Goal: Transaction & Acquisition: Purchase product/service

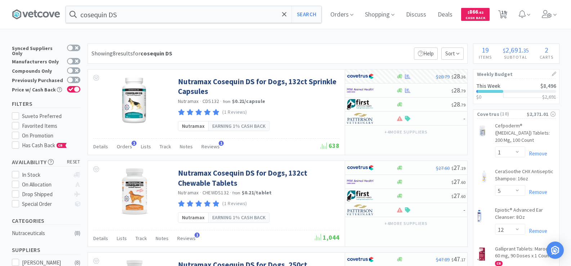
select select "1"
select select "5"
select select "12"
select select "1"
select select "50"
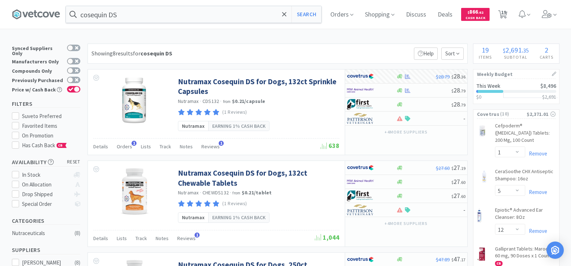
select select "2"
select select "1"
select select "2"
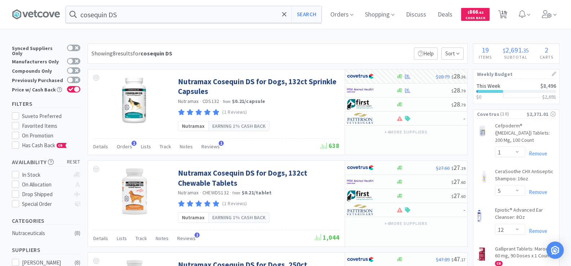
select select "12"
select select "2"
select select "5"
select select "1"
select select "6"
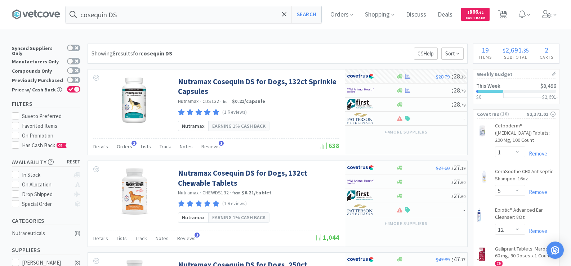
select select "1"
select select "2"
select select "1"
click at [157, 8] on input "cosequin DS" at bounding box center [194, 14] width 256 height 17
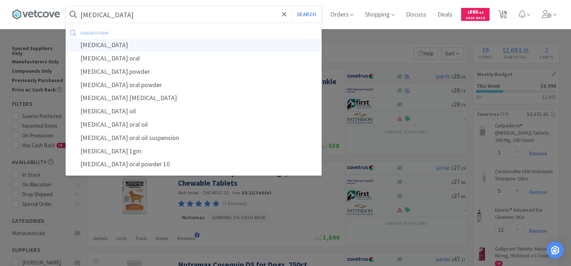
type input "[MEDICAL_DATA]"
click at [116, 42] on div "[MEDICAL_DATA]" at bounding box center [194, 45] width 256 height 13
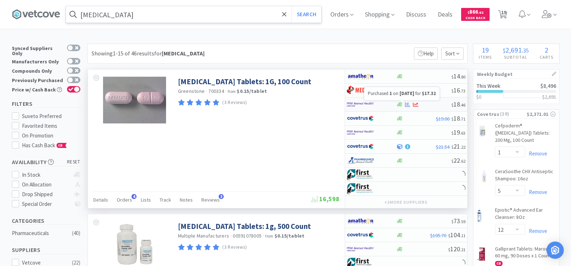
click at [407, 105] on icon at bounding box center [407, 104] width 5 height 5
select select "1"
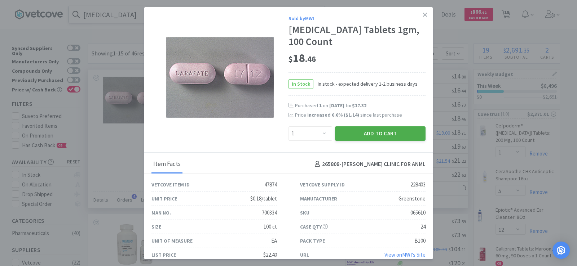
click at [380, 132] on button "Add to Cart" at bounding box center [380, 134] width 90 height 14
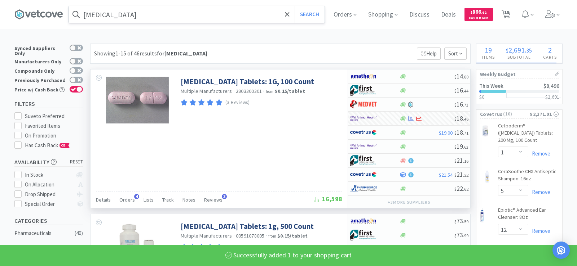
select select "1"
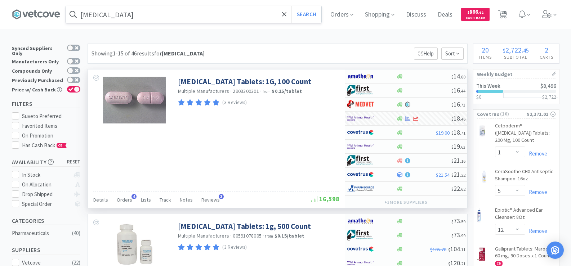
click at [114, 10] on input "[MEDICAL_DATA]" at bounding box center [194, 14] width 256 height 17
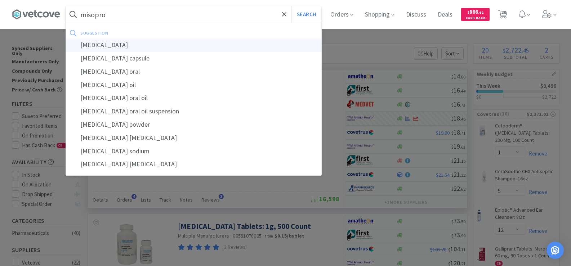
click at [113, 45] on div "[MEDICAL_DATA]" at bounding box center [194, 45] width 256 height 13
type input "[MEDICAL_DATA]"
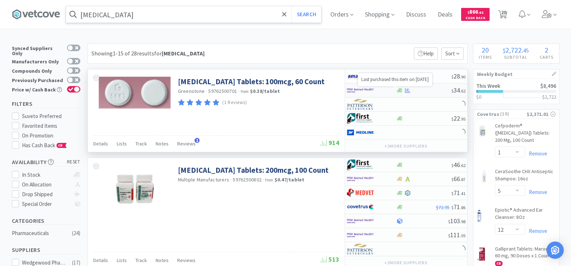
click at [406, 91] on icon at bounding box center [407, 90] width 5 height 5
select select "1"
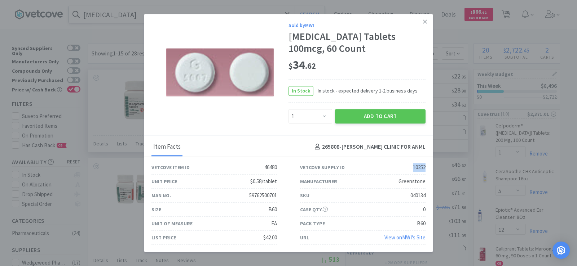
drag, startPoint x: 409, startPoint y: 167, endPoint x: 432, endPoint y: 166, distance: 23.1
click at [432, 166] on div "Vetcove Supply ID 10252" at bounding box center [362, 168] width 149 height 14
copy div "10252"
click at [370, 120] on button "Add to Cart" at bounding box center [380, 116] width 90 height 14
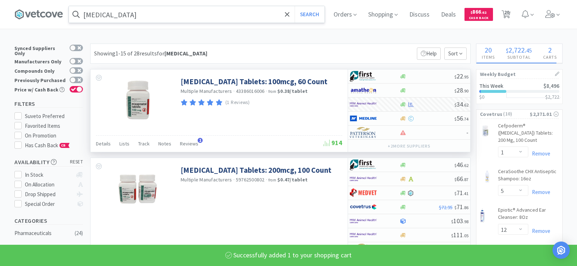
select select "1"
select select "2"
select select "1"
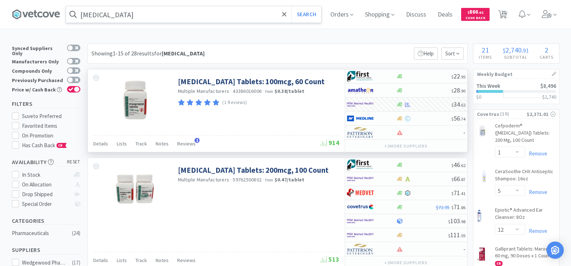
click at [138, 18] on input "[MEDICAL_DATA]" at bounding box center [194, 14] width 256 height 17
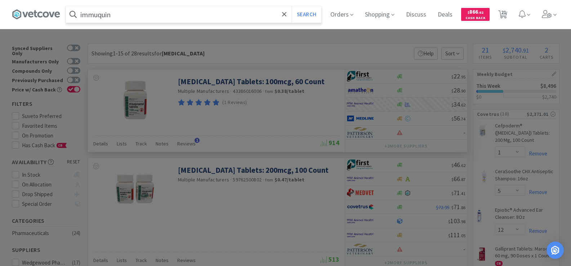
type input "immuquin"
click at [292, 6] on button "Search" at bounding box center [307, 14] width 30 height 17
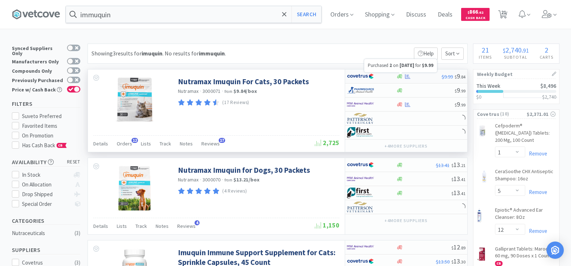
click at [410, 75] on icon at bounding box center [407, 76] width 5 height 5
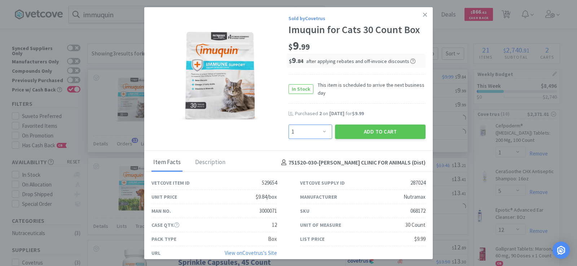
click at [318, 137] on select "Enter Quantity 1 2 3 4 5 6 7 8 9 10 11 12 13 14 15 16 17 18 19 20 Enter Quantity" at bounding box center [310, 132] width 44 height 14
select select "2"
click at [288, 125] on select "Enter Quantity 1 2 3 4 5 6 7 8 9 10 11 12 13 14 15 16 17 18 19 20 Enter Quantity" at bounding box center [310, 132] width 44 height 14
click at [367, 133] on button "Add to Cart" at bounding box center [380, 132] width 90 height 14
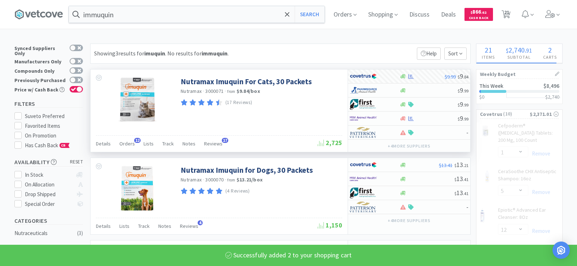
select select "2"
select select "1"
select select "2"
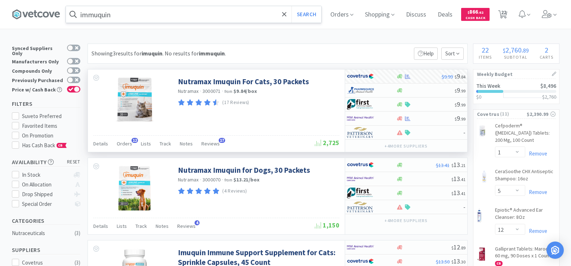
click at [111, 11] on input "immuquin" at bounding box center [194, 14] width 256 height 17
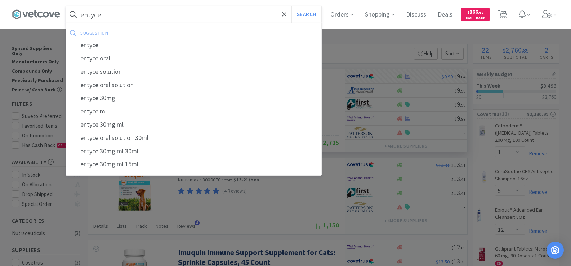
type input "entyce"
click at [292, 6] on button "Search" at bounding box center [307, 14] width 30 height 17
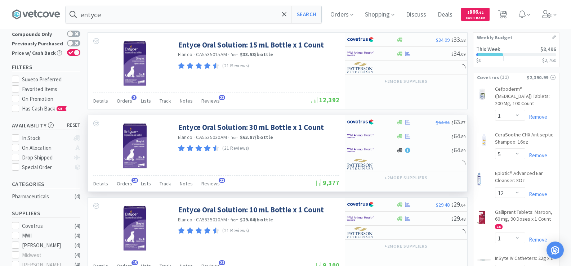
scroll to position [72, 0]
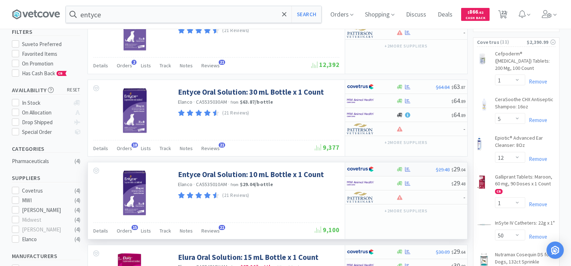
click at [406, 172] on div "$29.48 $ 29 . 04" at bounding box center [406, 170] width 122 height 14
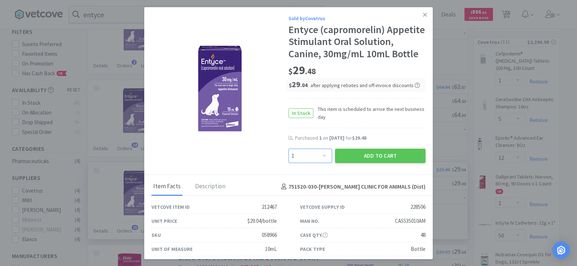
click at [317, 163] on select "Enter Quantity 1 2 3 4 5 6 7 8 9 10 11 12 13 14 15 16 17 18 19 20 Enter Quantity" at bounding box center [310, 156] width 44 height 14
select select "2"
click at [288, 161] on select "Enter Quantity 1 2 3 4 5 6 7 8 9 10 11 12 13 14 15 16 17 18 19 20 Enter Quantity" at bounding box center [310, 156] width 44 height 14
click at [379, 163] on button "Add to Cart" at bounding box center [380, 156] width 90 height 14
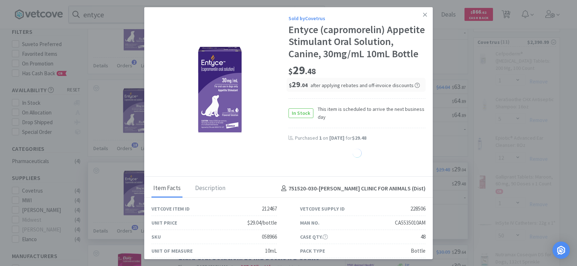
select select "1"
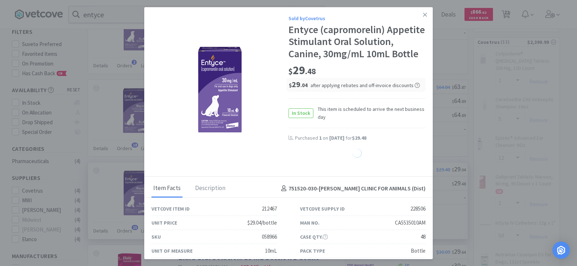
select select "1"
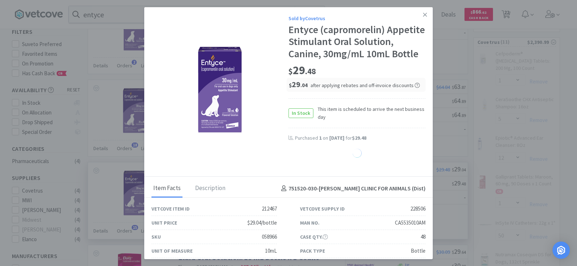
select select "1"
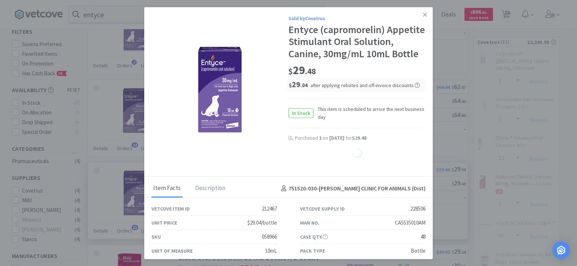
select select "1"
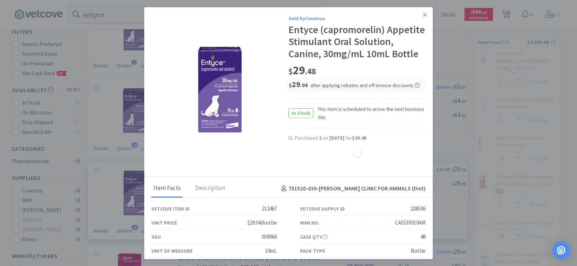
select select "1"
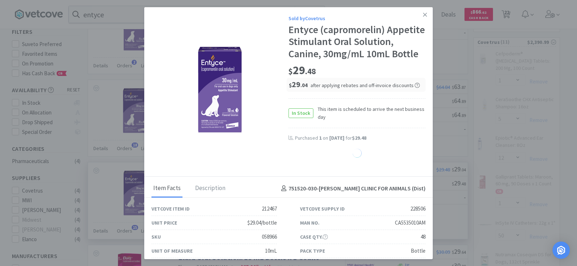
select select "1"
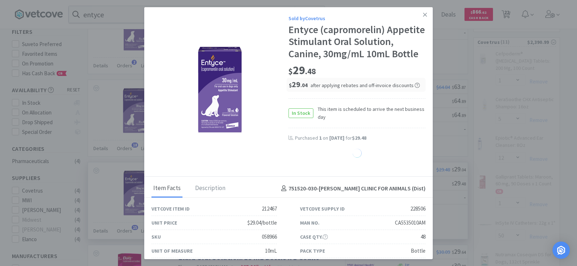
select select "1"
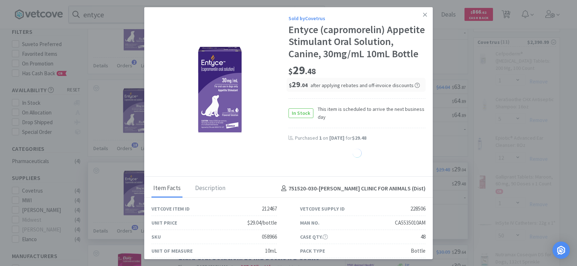
select select "1"
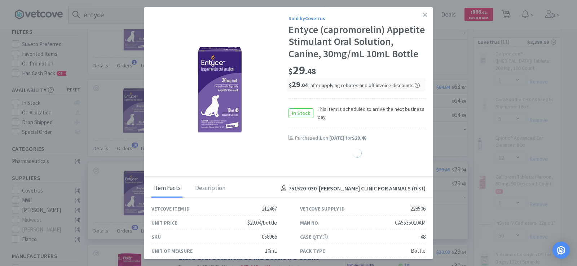
select select "1"
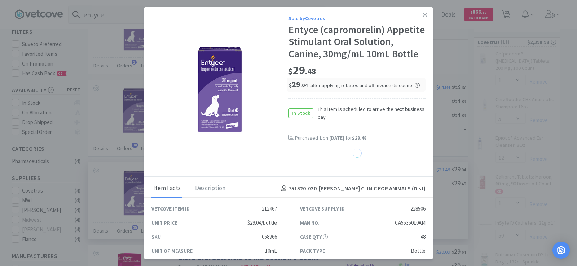
select select "1"
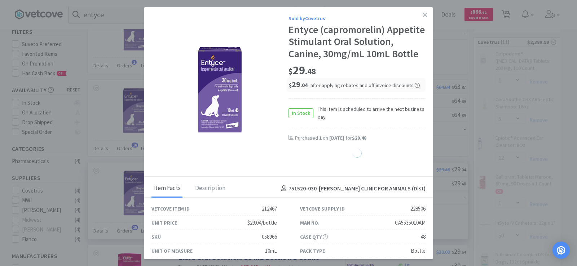
select select "1"
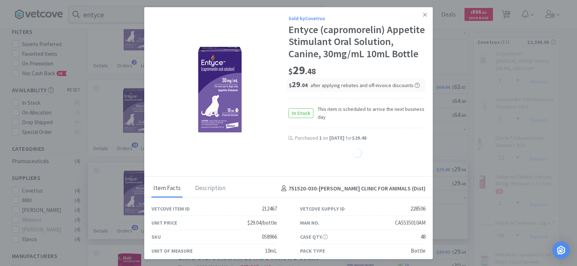
select select "1"
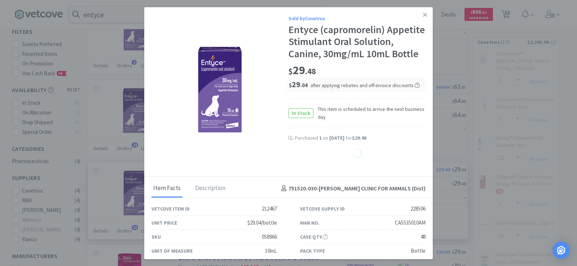
select select "1"
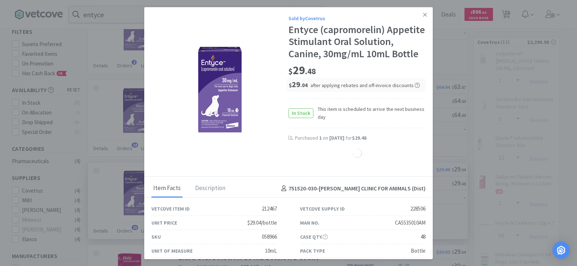
select select "1"
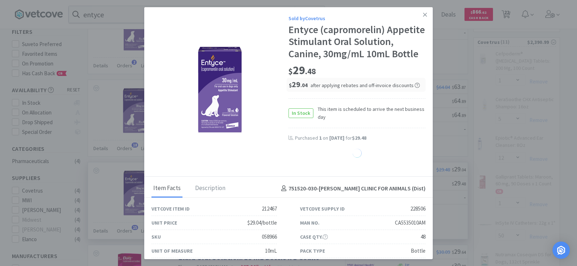
select select "1"
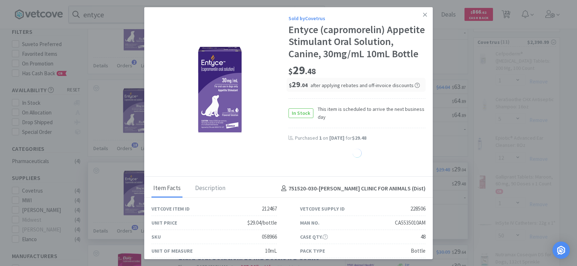
select select "1"
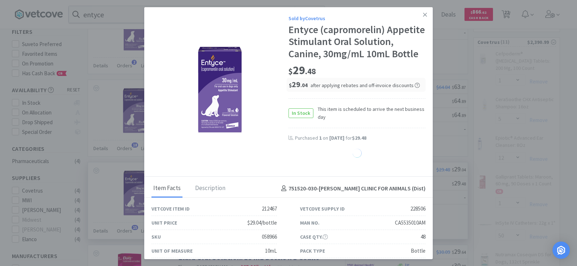
select select "1"
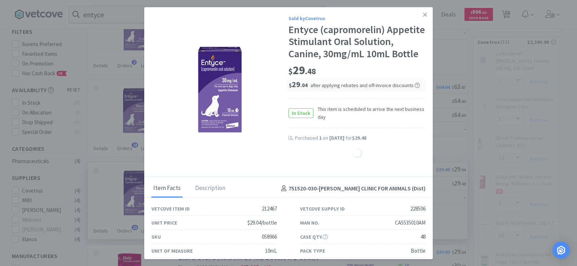
select select "1"
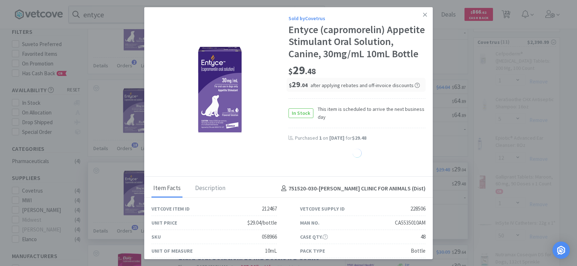
select select "1"
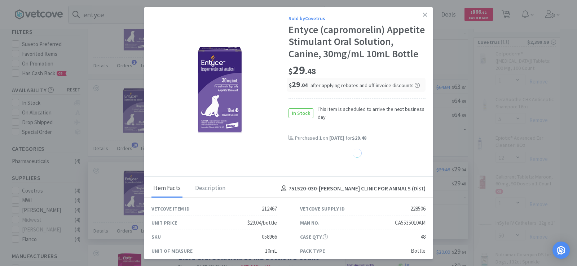
select select "1"
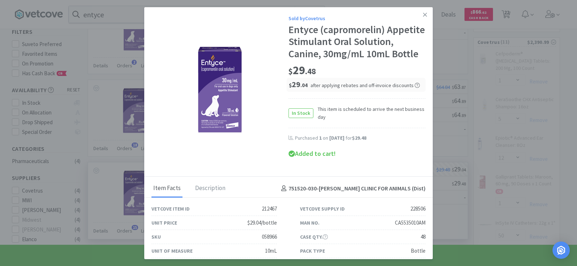
select select "2"
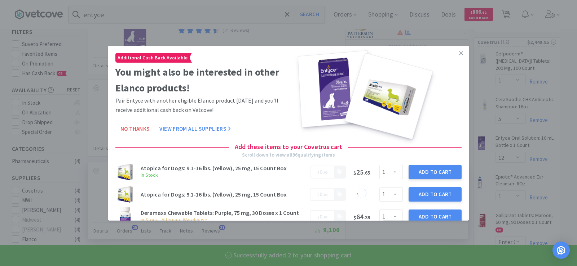
select select "2"
select select "12"
select select "1"
select select "50"
select select "2"
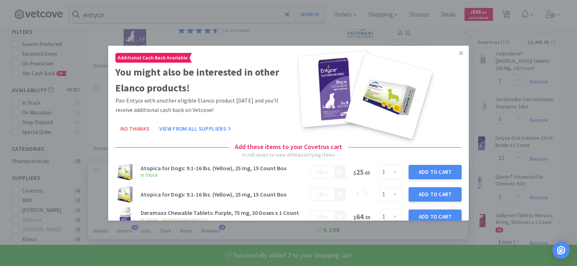
select select "1"
select select "2"
select select "1"
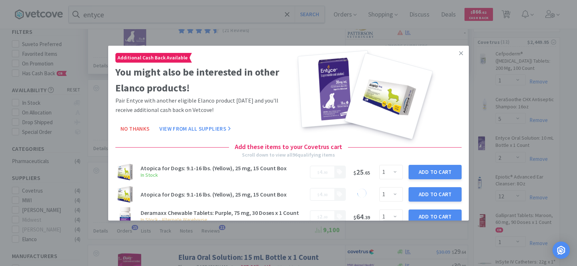
drag, startPoint x: 457, startPoint y: 54, endPoint x: 452, endPoint y: 55, distance: 4.7
click at [459, 54] on icon at bounding box center [461, 53] width 4 height 4
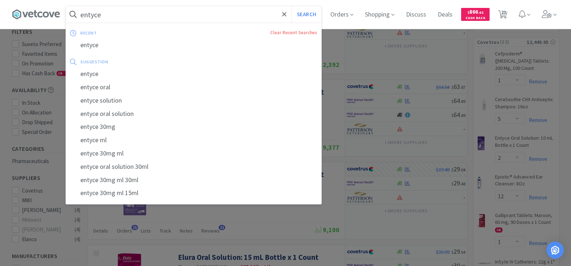
click at [134, 18] on input "entyce" at bounding box center [194, 14] width 256 height 17
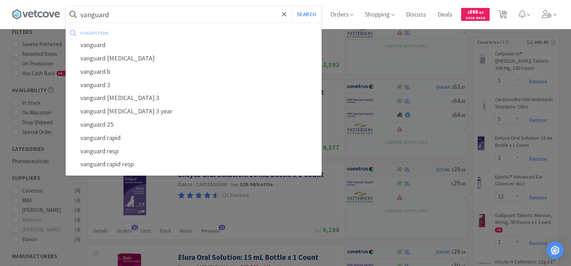
type input "vanguard"
click at [292, 6] on button "Search" at bounding box center [307, 14] width 30 height 17
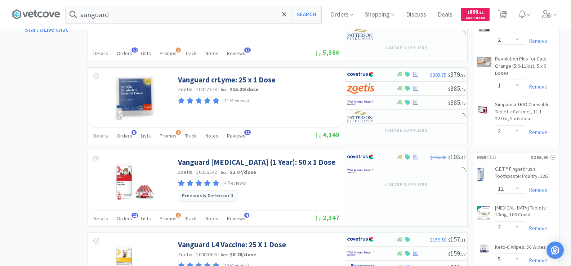
scroll to position [505, 0]
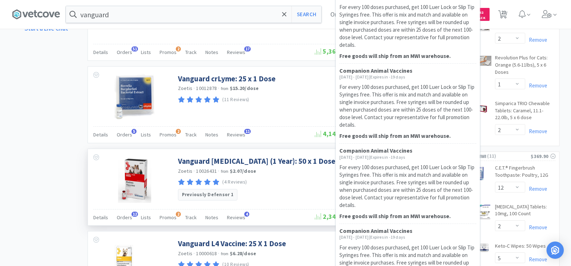
click at [413, 172] on p "For every 100 doses purchased, get 100 Luer Lock or Slip Tip Syringes free. Thi…" at bounding box center [408, 186] width 137 height 45
select select "1"
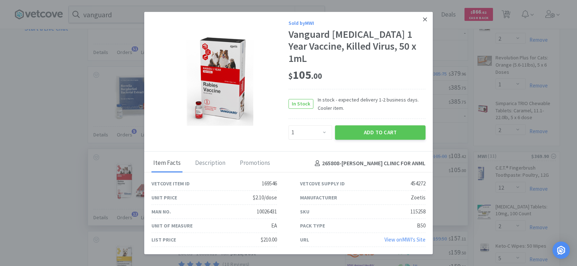
click at [423, 21] on icon at bounding box center [425, 19] width 4 height 4
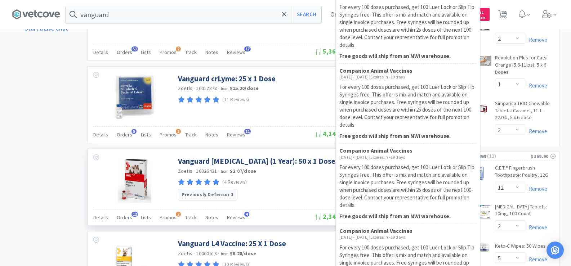
click at [413, 171] on p "For every 100 doses purchased, get 100 Luer Lock or Slip Tip Syringes free. Thi…" at bounding box center [408, 186] width 137 height 45
select select "1"
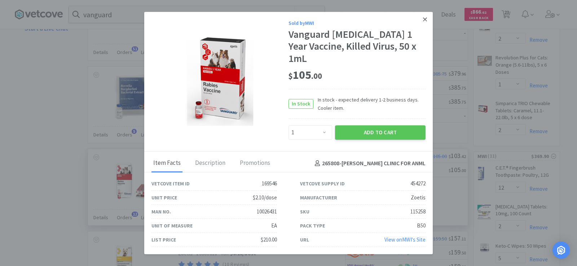
click at [425, 23] on icon at bounding box center [425, 19] width 4 height 6
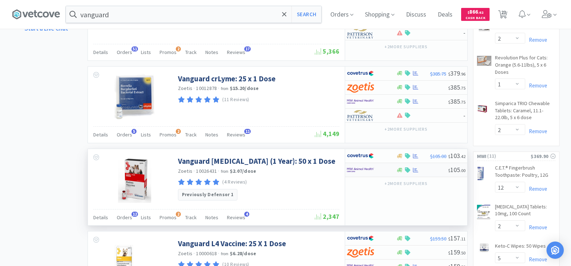
click at [351, 173] on img at bounding box center [360, 170] width 27 height 11
select select "1"
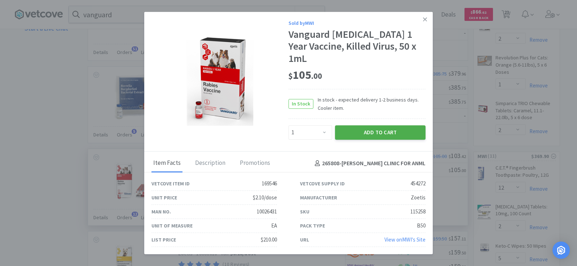
click at [347, 125] on button "Add to Cart" at bounding box center [380, 132] width 90 height 14
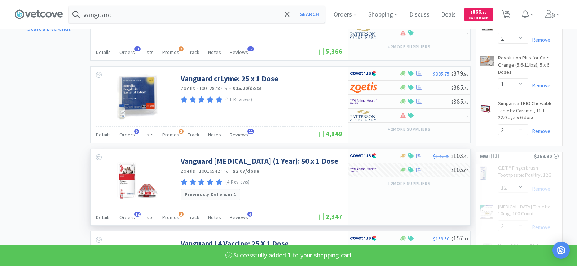
select select "1"
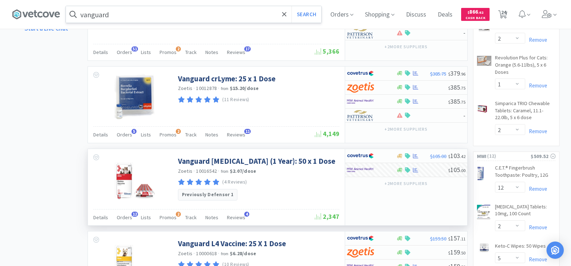
click at [119, 18] on input "vanguard" at bounding box center [194, 14] width 256 height 17
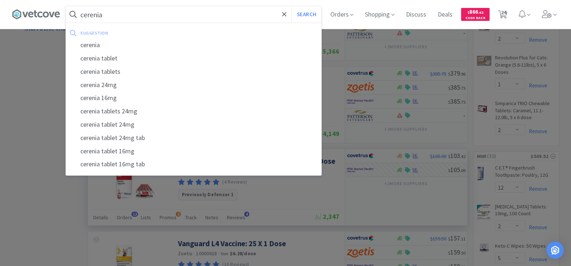
type input "cerenia"
click at [292, 6] on button "Search" at bounding box center [307, 14] width 30 height 17
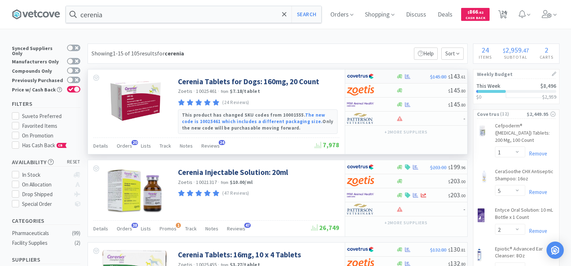
click at [407, 78] on icon at bounding box center [407, 76] width 5 height 5
select select "1"
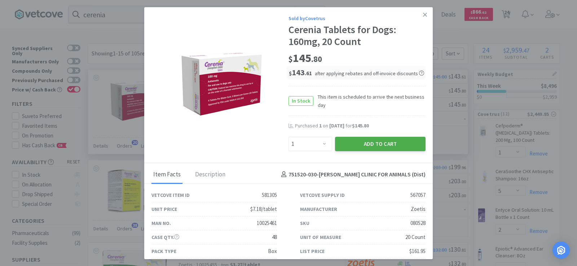
click at [361, 146] on button "Add to Cart" at bounding box center [380, 144] width 90 height 14
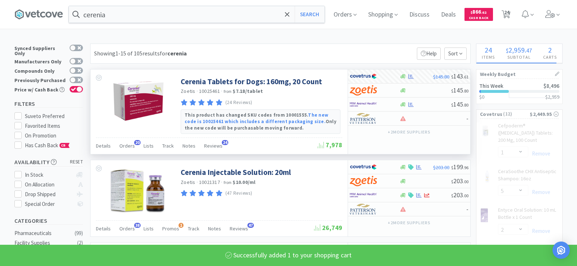
select select "1"
select select "2"
select select "12"
select select "1"
select select "2"
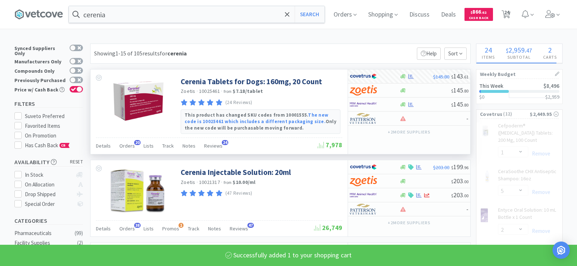
select select "1"
select select "2"
select select "50"
select select "1"
select select "2"
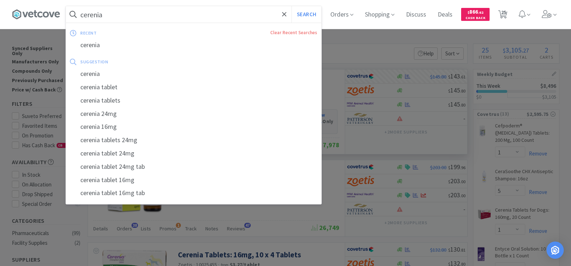
click at [115, 14] on input "cerenia" at bounding box center [194, 14] width 256 height 17
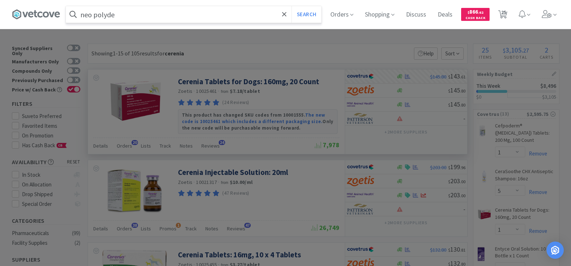
click at [292, 6] on button "Search" at bounding box center [307, 14] width 30 height 17
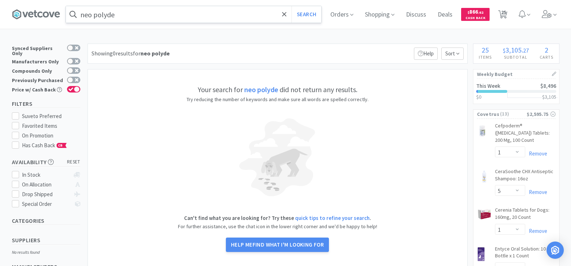
click at [115, 14] on input "neo polyde" at bounding box center [194, 14] width 256 height 17
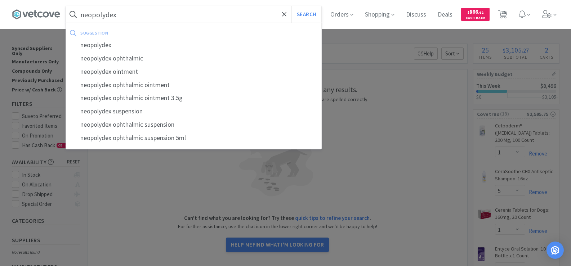
click at [292, 6] on button "Search" at bounding box center [307, 14] width 30 height 17
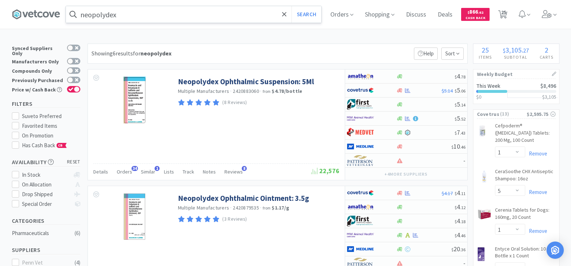
click at [131, 15] on input "neopolydex" at bounding box center [194, 14] width 256 height 17
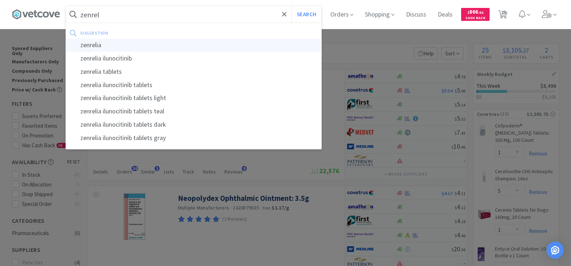
click at [134, 43] on div "zenrelia" at bounding box center [194, 45] width 256 height 13
type input "zenrelia"
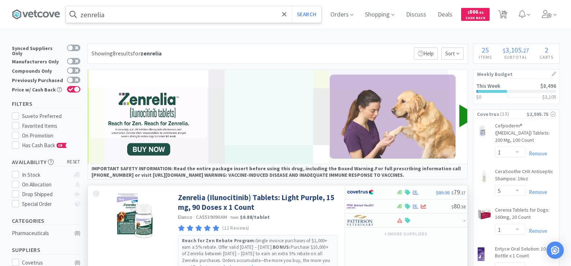
scroll to position [72, 0]
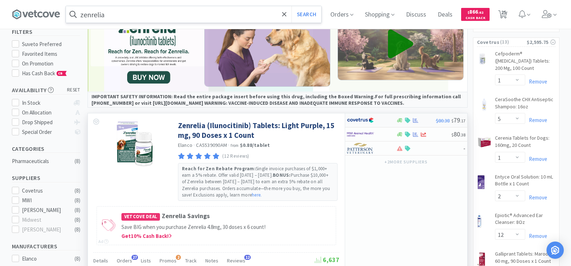
click at [414, 122] on icon at bounding box center [415, 120] width 5 height 5
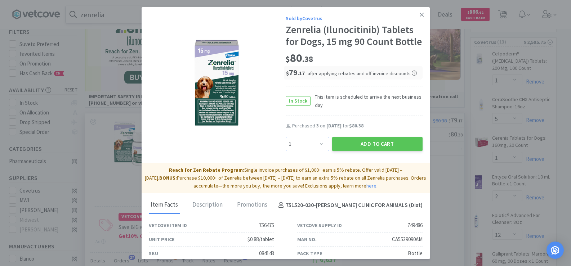
click at [321, 151] on select "Enter Quantity 1 2 3 4 5 6 7 8 9 10 11 12 13 14 15 16 17 18 19 20 Enter Quantity" at bounding box center [308, 144] width 44 height 14
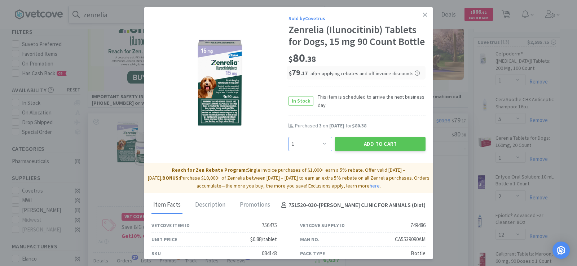
select select "2"
click at [288, 149] on select "Enter Quantity 1 2 3 4 5 6 7 8 9 10 11 12 13 14 15 16 17 18 19 20 Enter Quantity" at bounding box center [310, 144] width 44 height 14
click at [362, 151] on button "Add to Cart" at bounding box center [380, 144] width 90 height 14
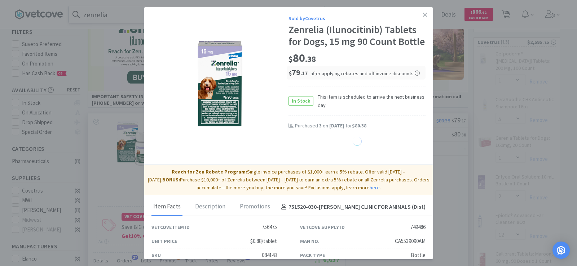
select select "1"
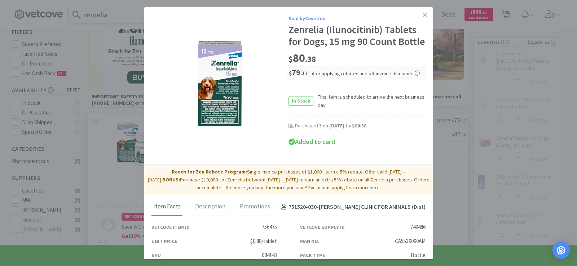
select select "2"
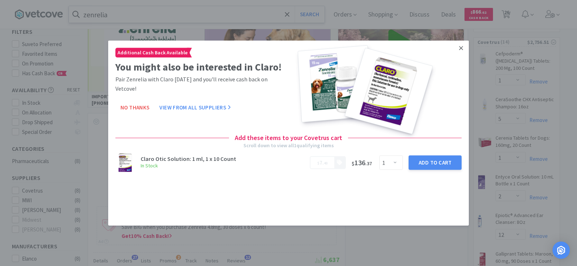
click at [460, 48] on icon at bounding box center [461, 48] width 4 height 4
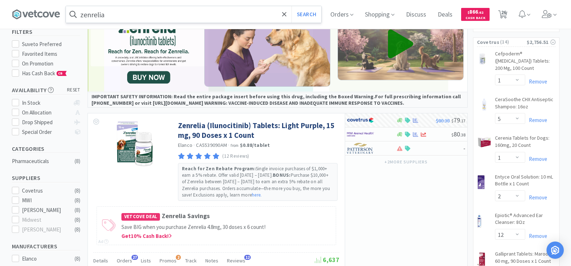
click at [161, 18] on input "zenrelia" at bounding box center [194, 14] width 256 height 17
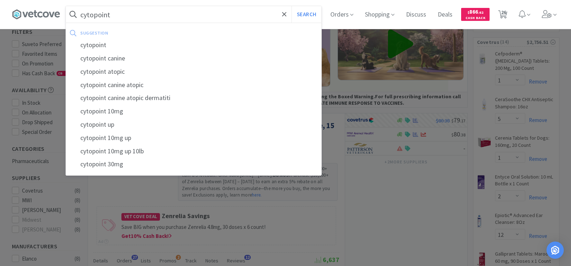
type input "cytopoint"
click at [292, 6] on button "Search" at bounding box center [307, 14] width 30 height 17
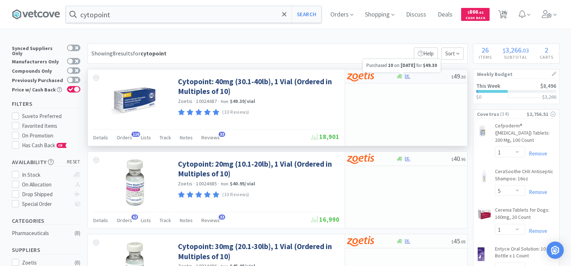
click at [406, 76] on icon at bounding box center [407, 76] width 5 height 5
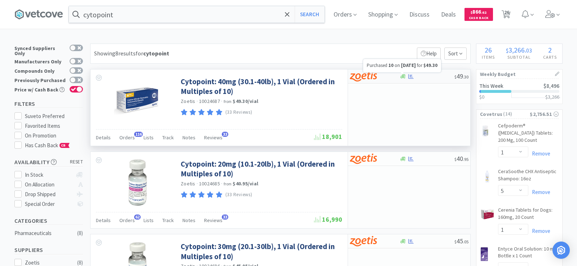
select select "10"
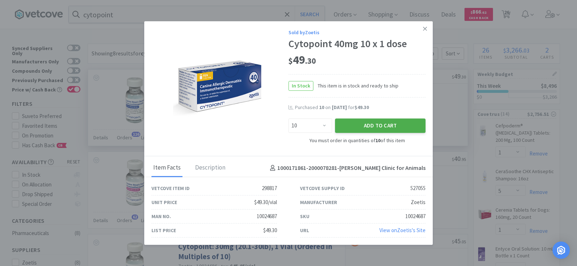
click at [406, 128] on button "Add to Cart" at bounding box center [380, 126] width 90 height 14
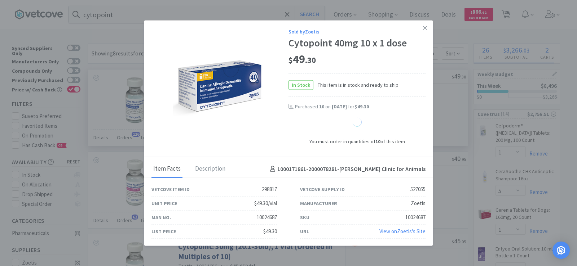
select select "10"
select select "1"
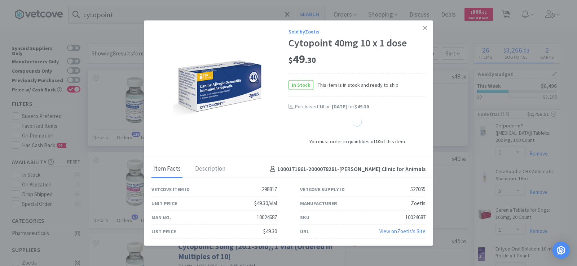
select select "1"
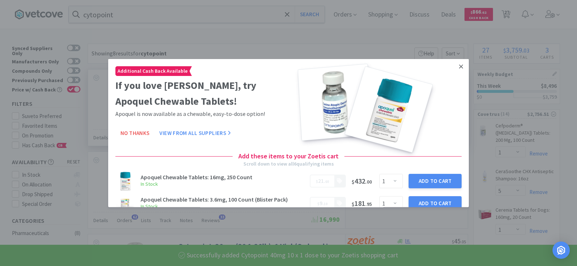
click at [459, 66] on icon at bounding box center [461, 66] width 4 height 6
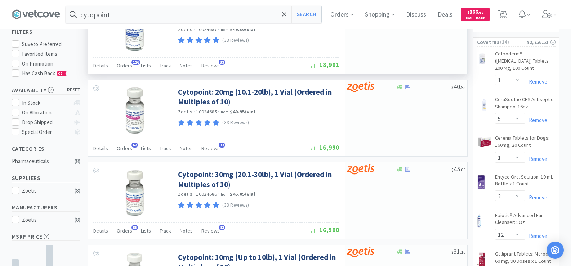
scroll to position [108, 0]
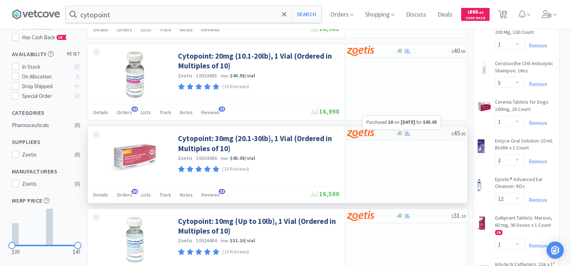
click at [410, 133] on icon at bounding box center [407, 133] width 5 height 5
select select "10"
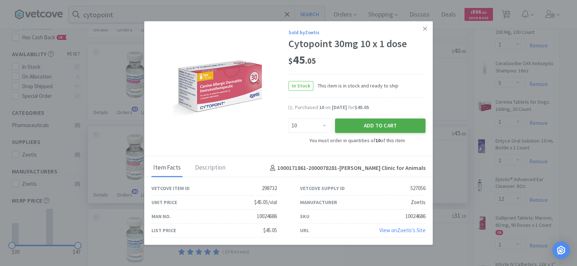
click at [399, 125] on button "Add to Cart" at bounding box center [380, 126] width 90 height 14
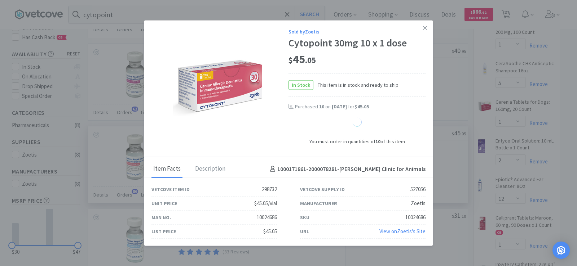
select select "10"
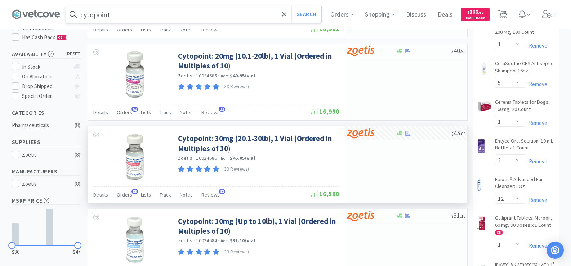
click at [133, 18] on input "cytopoint" at bounding box center [194, 14] width 256 height 17
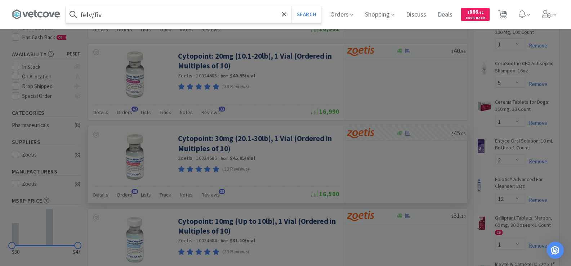
type input "felv/fiv"
click at [292, 6] on button "Search" at bounding box center [307, 14] width 30 height 17
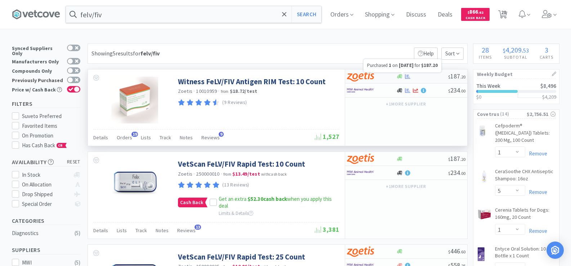
click at [407, 76] on icon at bounding box center [407, 76] width 5 height 5
select select "1"
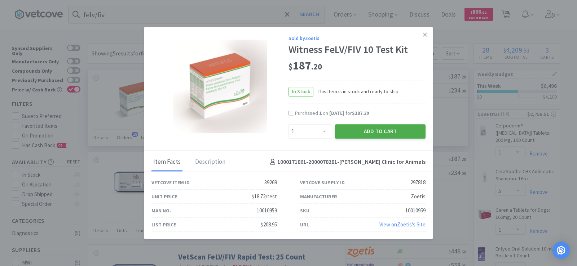
click at [377, 133] on button "Add to Cart" at bounding box center [380, 131] width 90 height 14
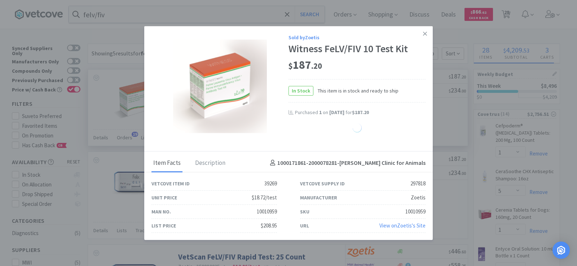
select select "1"
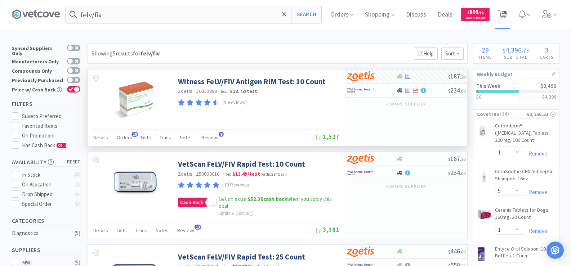
click at [508, 16] on icon at bounding box center [503, 14] width 9 height 8
select select "10"
select select "1"
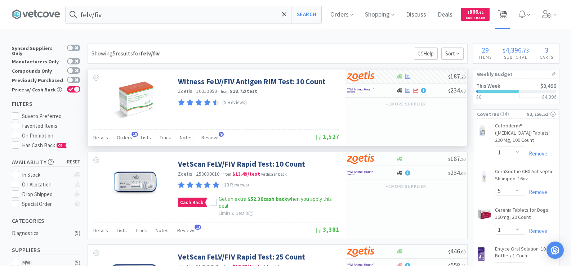
select select "5"
select select "1"
select select "2"
select select "12"
select select "1"
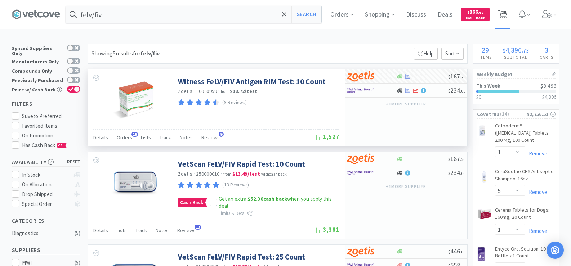
select select "50"
select select "2"
select select "1"
select select "2"
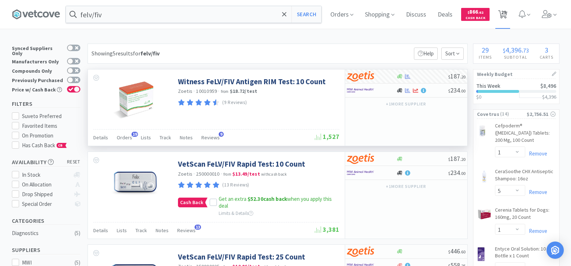
select select "1"
select select "2"
select select "12"
select select "2"
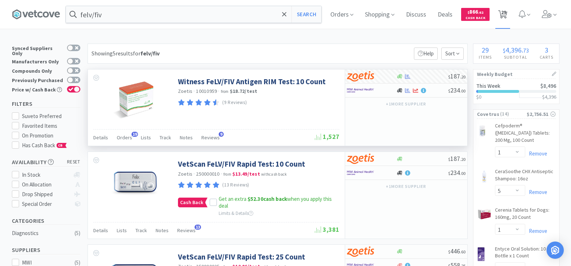
select select "5"
select select "1"
select select "6"
select select "1"
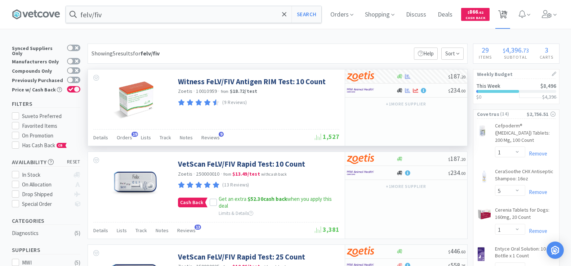
select select "2"
select select "1"
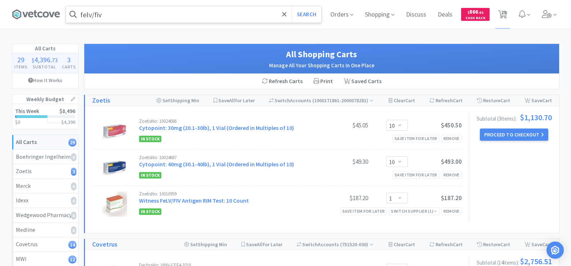
click at [129, 18] on input "felv/fiv" at bounding box center [194, 14] width 256 height 17
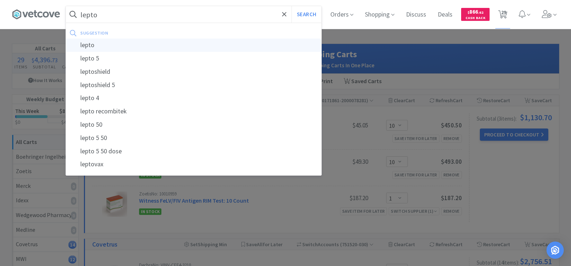
click at [135, 39] on div "lepto" at bounding box center [194, 45] width 256 height 13
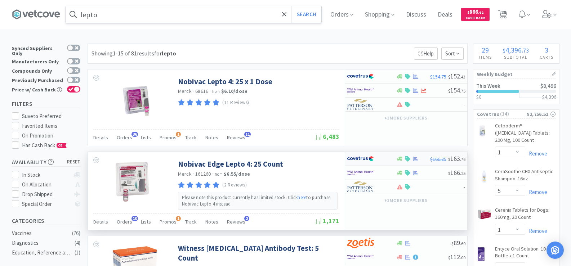
click at [416, 161] on icon at bounding box center [415, 159] width 5 height 5
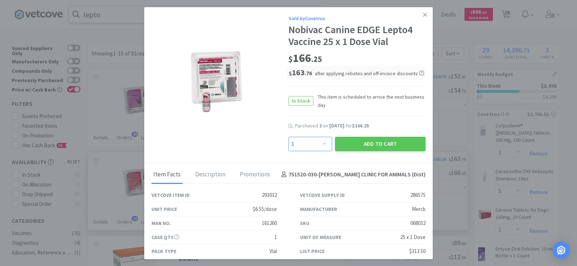
drag, startPoint x: 322, startPoint y: 143, endPoint x: 326, endPoint y: 143, distance: 3.6
click at [322, 143] on select "Enter Quantity 1 2 3 4 5 6 7 8 9 10 11 12 13 14 15 16 17 18 19 20 Enter Quantity" at bounding box center [310, 144] width 44 height 14
click at [288, 137] on select "Enter Quantity 1 2 3 4 5 6 7 8 9 10 11 12 13 14 15 16 17 18 19 20 Enter Quantity" at bounding box center [310, 144] width 44 height 14
click at [388, 141] on button "Add to Cart" at bounding box center [380, 144] width 90 height 14
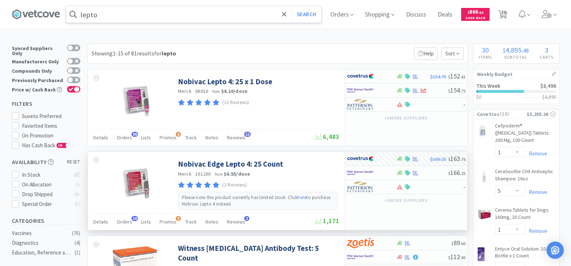
click at [156, 21] on input "lepto" at bounding box center [194, 14] width 256 height 17
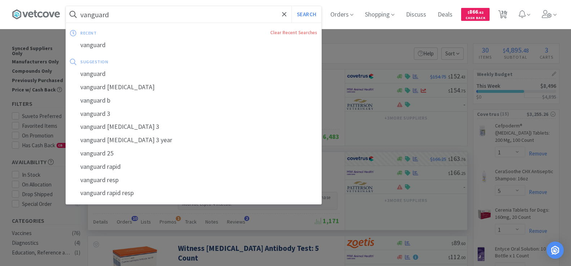
click at [292, 6] on button "Search" at bounding box center [307, 14] width 30 height 17
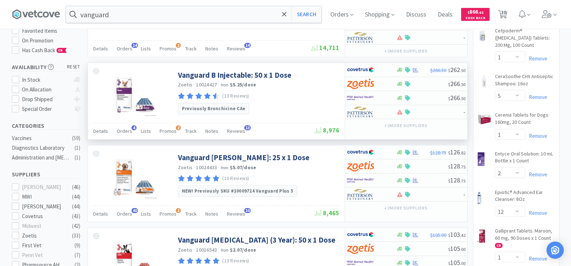
scroll to position [108, 0]
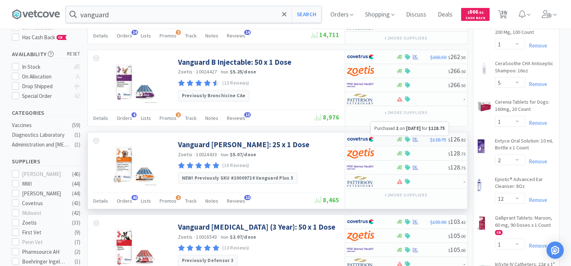
click at [415, 140] on icon at bounding box center [415, 139] width 5 height 5
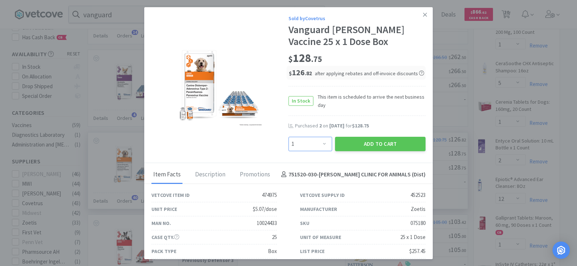
click at [324, 143] on select "Enter Quantity 1 2 3 4 5 6 7 8 9 10 11 12 13 14 15 16 17 18 19 20 Enter Quantity" at bounding box center [310, 144] width 44 height 14
click at [288, 137] on select "Enter Quantity 1 2 3 4 5 6 7 8 9 10 11 12 13 14 15 16 17 18 19 20 Enter Quantity" at bounding box center [310, 144] width 44 height 14
click at [389, 145] on button "Add to Cart" at bounding box center [380, 144] width 90 height 14
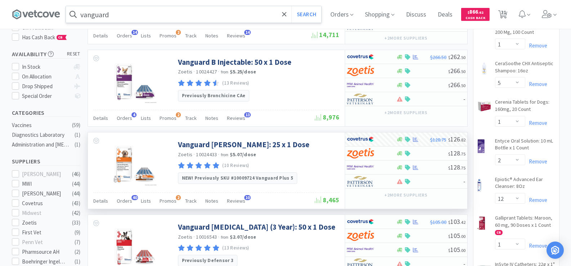
click at [120, 17] on input "vanguard" at bounding box center [194, 14] width 256 height 17
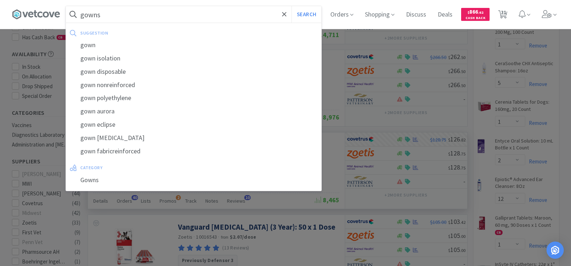
click at [292, 6] on button "Search" at bounding box center [307, 14] width 30 height 17
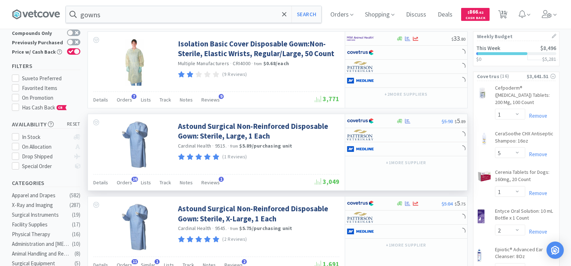
scroll to position [72, 0]
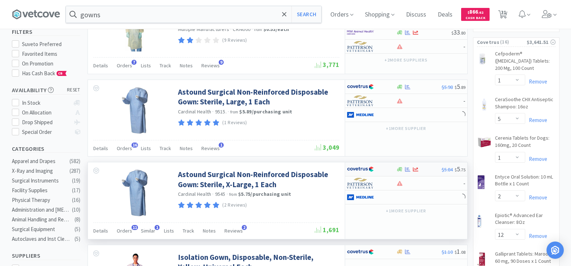
click at [404, 170] on div at bounding box center [407, 169] width 7 height 5
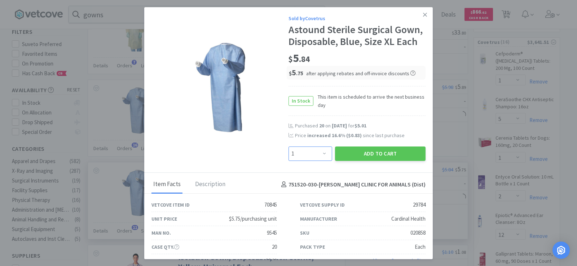
click at [307, 161] on select "Enter Quantity 1 2 3 4 5 6 7 8 9 10 11 12 13 14 15 16 17 18 19 20 Enter Quantity" at bounding box center [310, 154] width 44 height 14
click at [288, 147] on select "Enter Quantity 1 2 3 4 5 6 7 8 9 10 11 12 13 14 15 16 17 18 19 20 Enter Quantity" at bounding box center [310, 154] width 44 height 14
click at [355, 158] on button "Add to Cart" at bounding box center [380, 154] width 90 height 14
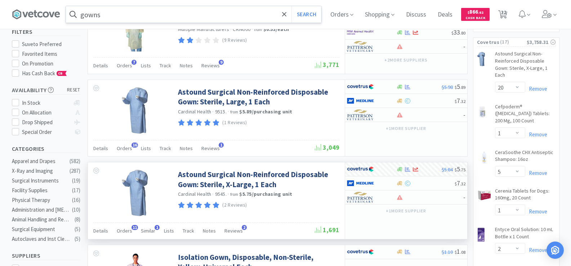
click at [124, 13] on input "gowns" at bounding box center [194, 14] width 256 height 17
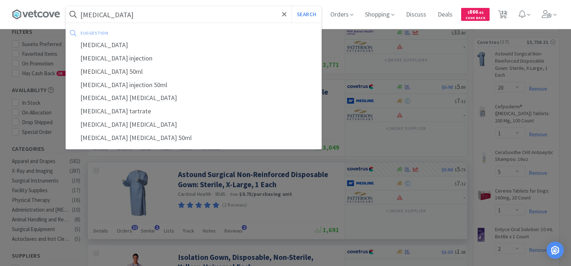
click at [292, 6] on button "Search" at bounding box center [307, 14] width 30 height 17
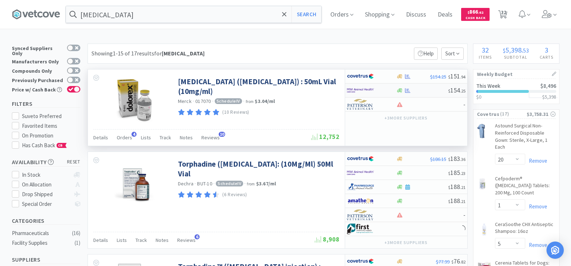
click at [404, 91] on div at bounding box center [423, 90] width 52 height 5
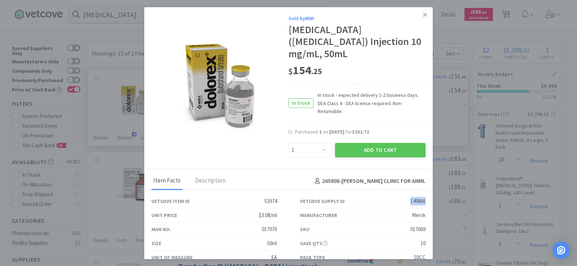
drag, startPoint x: 403, startPoint y: 181, endPoint x: 425, endPoint y: 181, distance: 21.6
click at [425, 195] on div "Vetcove Supply ID 149866" at bounding box center [362, 202] width 149 height 14
copy div "149866"
click at [379, 143] on button "Add to Cart" at bounding box center [380, 150] width 90 height 14
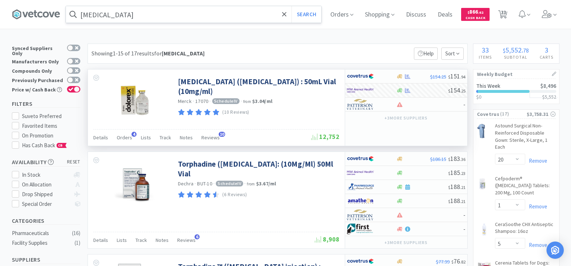
click at [126, 13] on input "[MEDICAL_DATA]" at bounding box center [194, 14] width 256 height 17
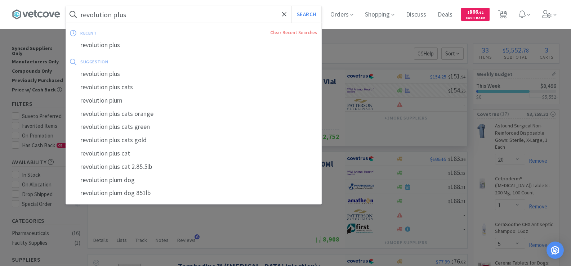
click at [292, 6] on button "Search" at bounding box center [307, 14] width 30 height 17
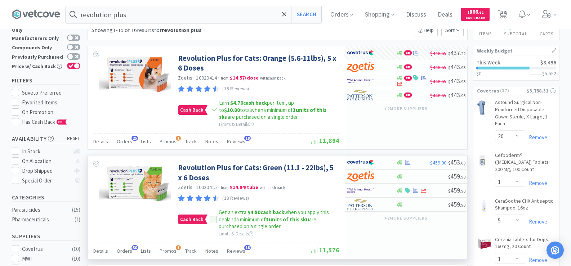
scroll to position [36, 0]
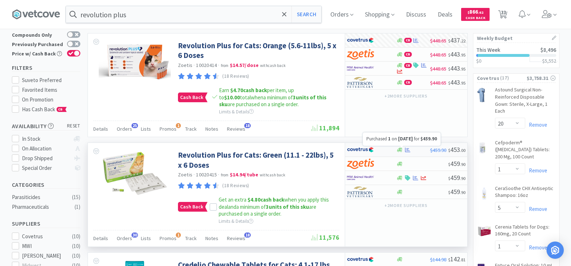
click at [407, 150] on icon at bounding box center [407, 149] width 5 height 5
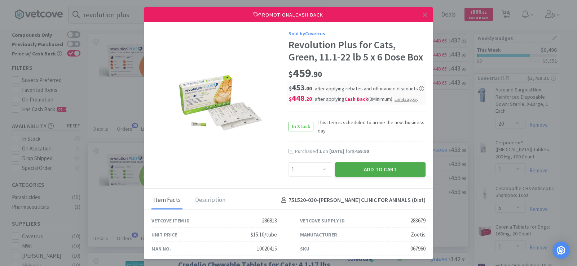
click at [390, 175] on button "Add to Cart" at bounding box center [380, 170] width 90 height 14
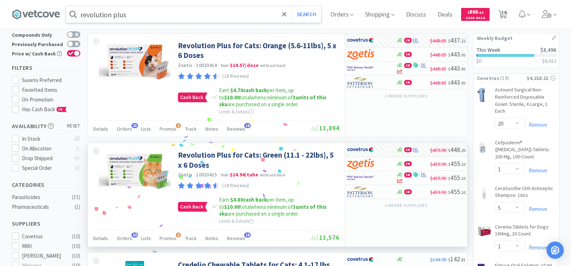
click at [141, 14] on input "revolution plus" at bounding box center [194, 14] width 256 height 17
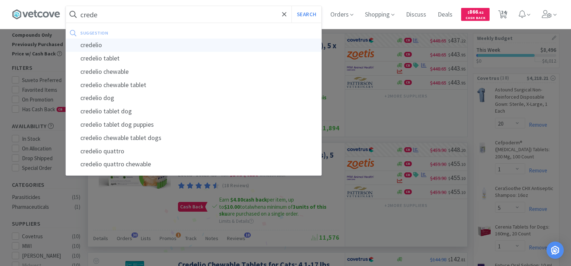
click at [133, 46] on div "credelio" at bounding box center [194, 45] width 256 height 13
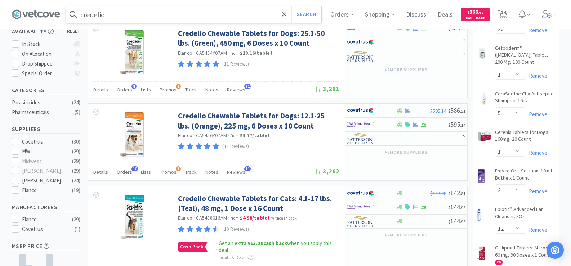
scroll to position [252, 0]
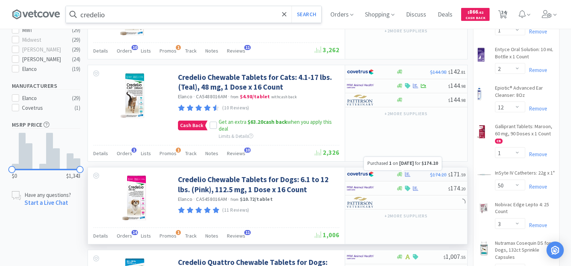
click at [409, 177] on icon at bounding box center [407, 174] width 5 height 5
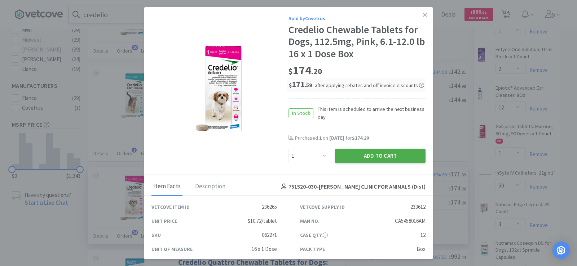
click at [373, 158] on button "Add to Cart" at bounding box center [380, 156] width 90 height 14
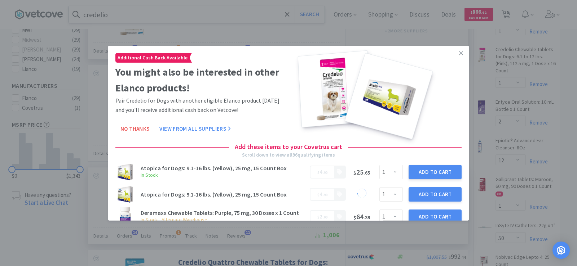
click at [459, 54] on icon at bounding box center [461, 53] width 4 height 4
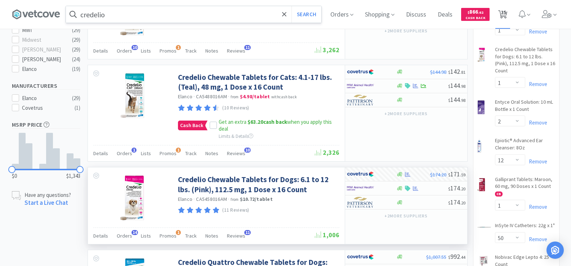
click at [506, 21] on span "35" at bounding box center [503, 12] width 5 height 29
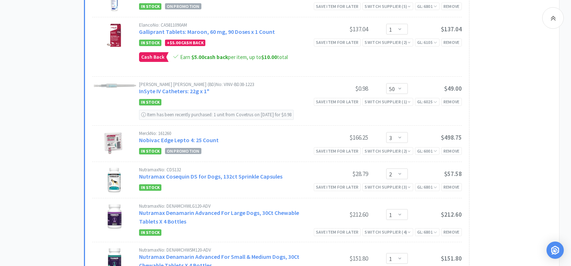
scroll to position [550, 0]
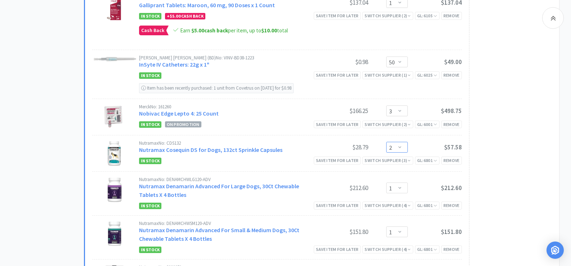
click at [400, 147] on select "Enter Quantity 1 2 3 4 5 6 7 8 9 10 11 12 13 14 15 16 17 18 19 20 Enter Quantity" at bounding box center [397, 147] width 22 height 11
click at [386, 142] on select "Enter Quantity 1 2 3 4 5 6 7 8 9 10 11 12 13 14 15 16 17 18 19 20 Enter Quantity" at bounding box center [397, 147] width 22 height 11
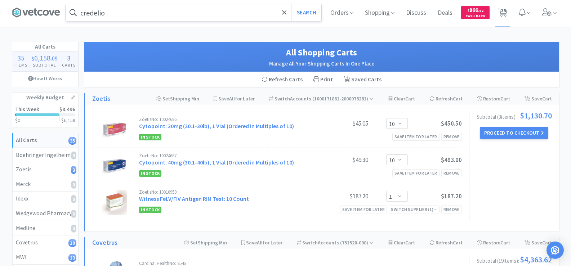
scroll to position [0, 0]
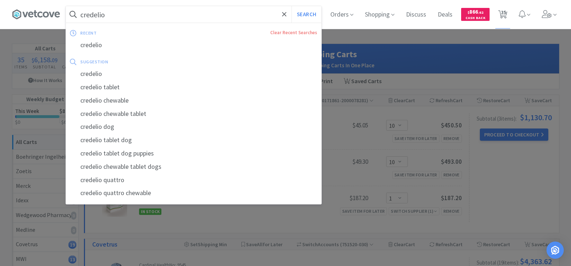
click at [143, 19] on input "credelio" at bounding box center [194, 14] width 256 height 17
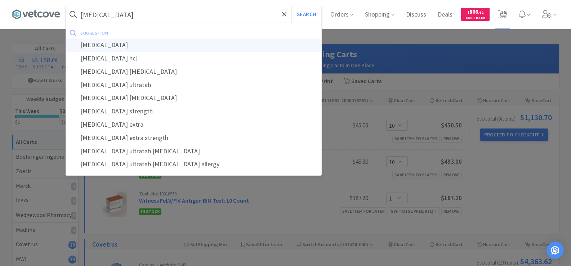
click at [132, 43] on div "[MEDICAL_DATA]" at bounding box center [194, 45] width 256 height 13
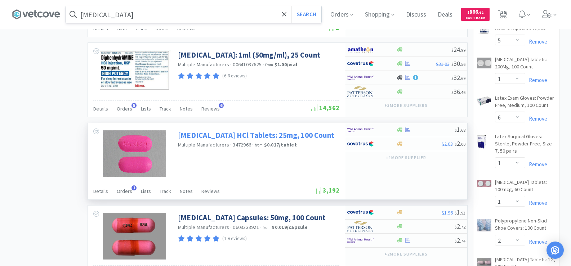
scroll to position [1118, 0]
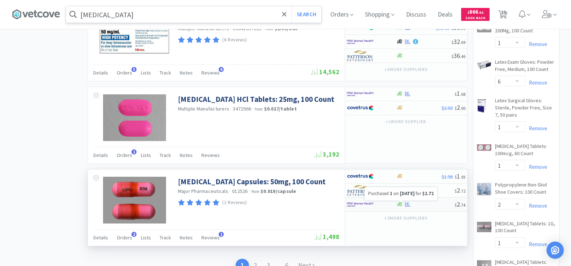
click at [407, 206] on icon at bounding box center [407, 204] width 5 height 5
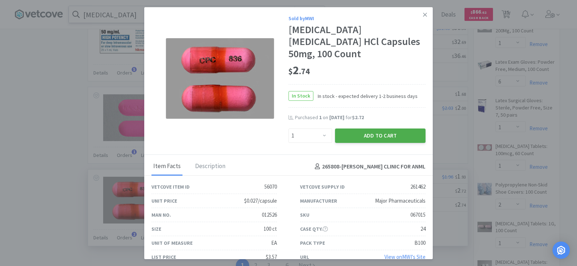
click at [363, 129] on button "Add to Cart" at bounding box center [380, 136] width 90 height 14
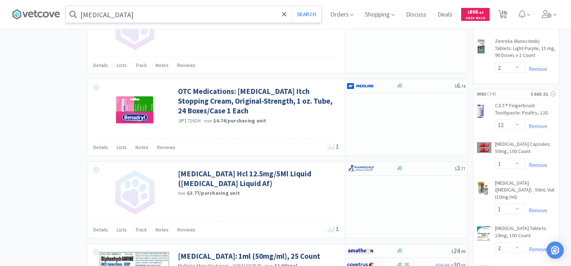
scroll to position [772, 0]
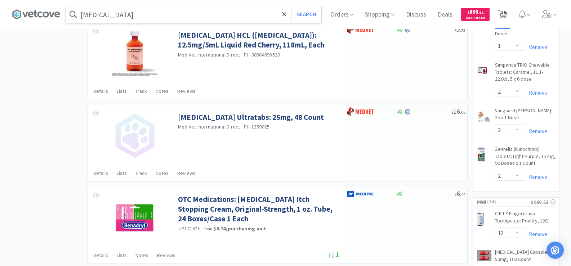
click at [505, 13] on span "36" at bounding box center [503, 12] width 5 height 29
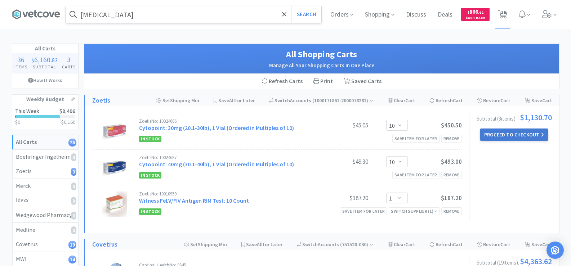
click at [515, 133] on button "Proceed to Checkout" at bounding box center [514, 135] width 68 height 12
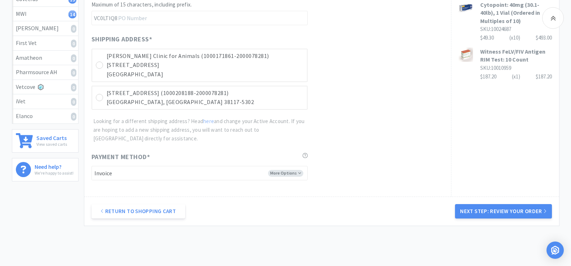
scroll to position [252, 0]
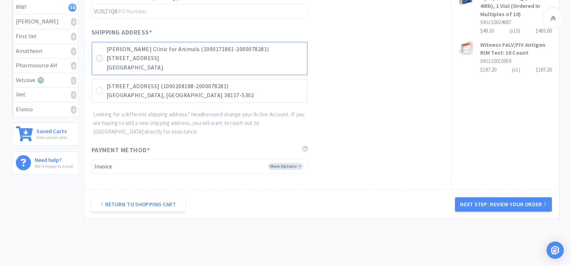
click at [97, 59] on icon at bounding box center [99, 58] width 5 height 5
click at [514, 206] on button "Next Step: Review Your Order" at bounding box center [503, 205] width 97 height 14
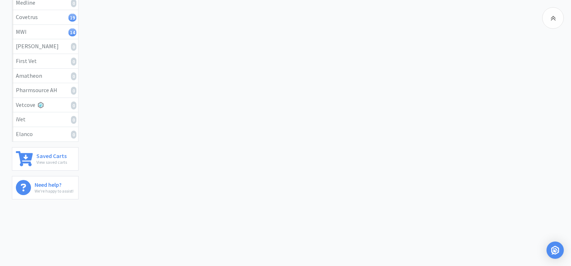
scroll to position [0, 0]
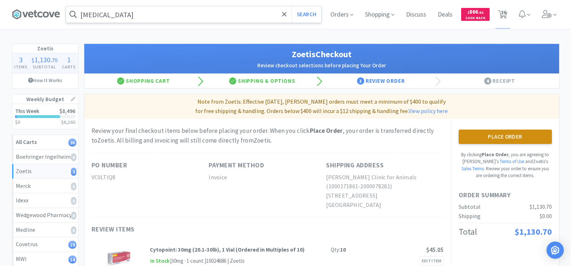
click at [515, 137] on button "Place Order" at bounding box center [505, 137] width 93 height 14
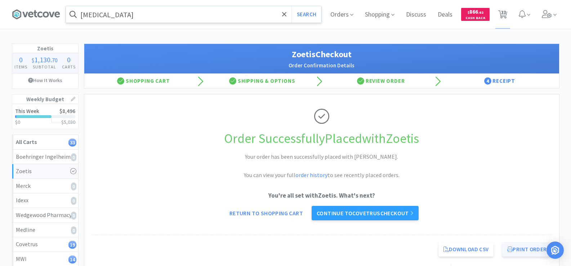
click at [522, 251] on button "Print Order" at bounding box center [527, 250] width 49 height 14
click at [391, 217] on link "Continue to Covetrus checkout" at bounding box center [365, 213] width 107 height 14
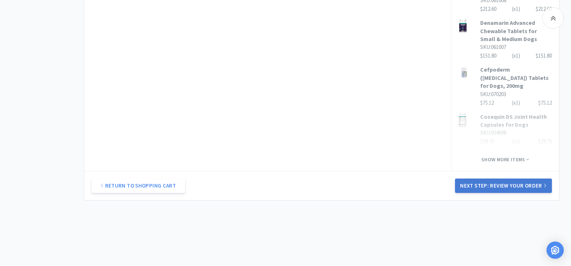
click at [503, 179] on button "Next Step: Review Your Order" at bounding box center [503, 186] width 97 height 14
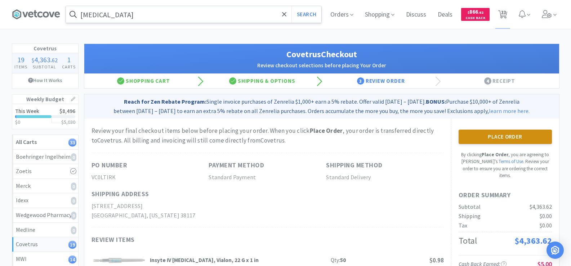
click at [488, 139] on button "Place Order" at bounding box center [505, 137] width 93 height 14
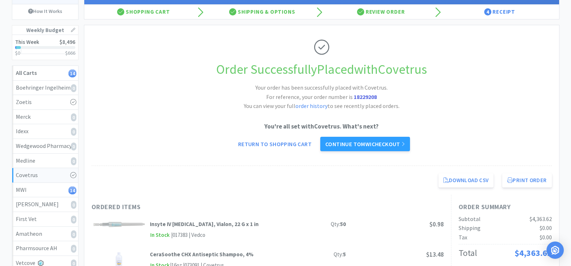
scroll to position [72, 0]
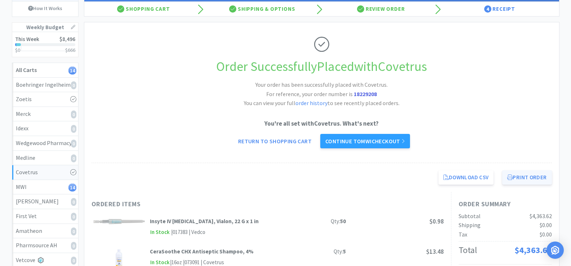
click at [521, 179] on button "Print Order" at bounding box center [527, 178] width 49 height 14
click at [361, 145] on link "Continue to MWI checkout" at bounding box center [365, 141] width 90 height 14
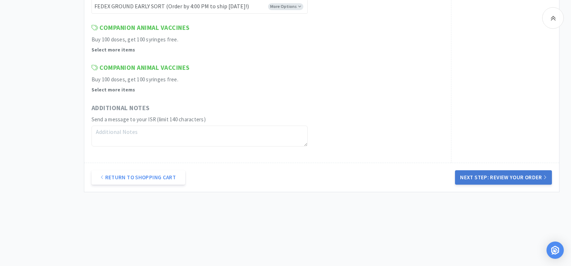
click at [518, 176] on button "Next Step: Review Your Order" at bounding box center [503, 178] width 97 height 14
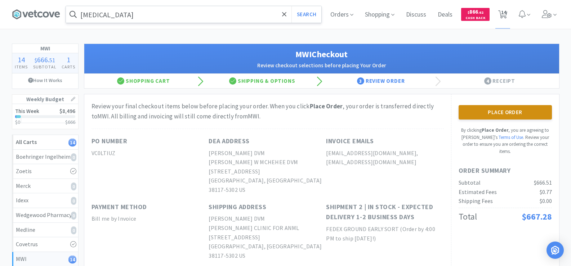
click at [488, 115] on button "Place Order" at bounding box center [505, 112] width 93 height 14
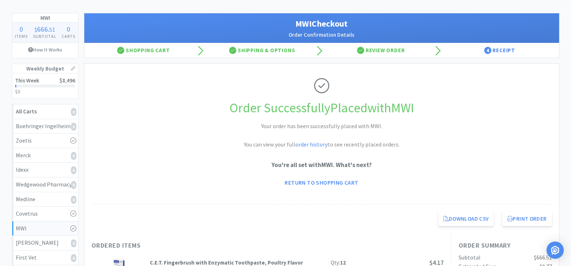
scroll to position [72, 0]
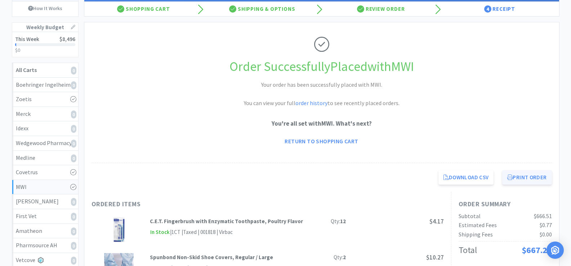
click at [517, 177] on button "Print Order" at bounding box center [527, 178] width 49 height 14
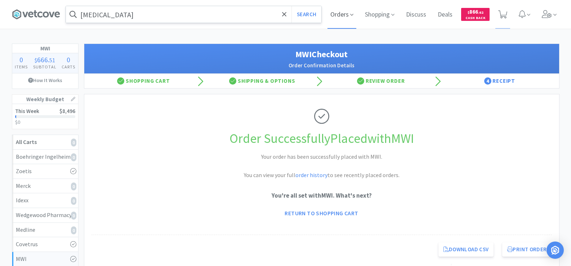
click at [332, 14] on span "Orders" at bounding box center [342, 14] width 29 height 29
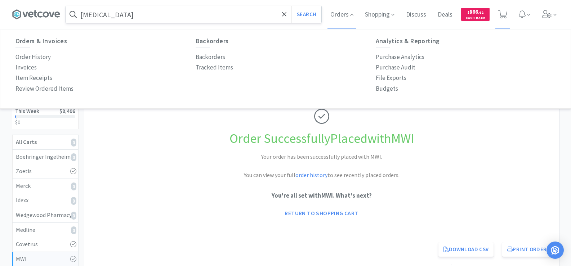
click at [375, 92] on div "Orders & Invoices Order History Invoices Item Receipts Review Ordered Items Bac…" at bounding box center [286, 65] width 541 height 57
click at [383, 87] on p "Budgets" at bounding box center [387, 89] width 22 height 10
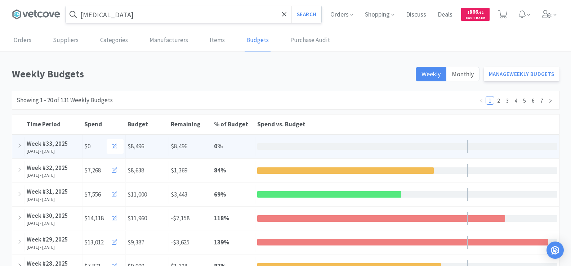
click at [91, 155] on div "Spend $0" at bounding box center [104, 146] width 43 height 23
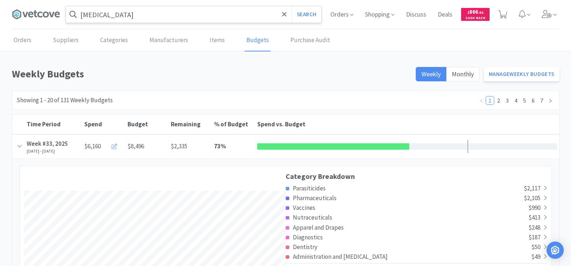
scroll to position [1305, 547]
